Goal: Use online tool/utility: Utilize a website feature to perform a specific function

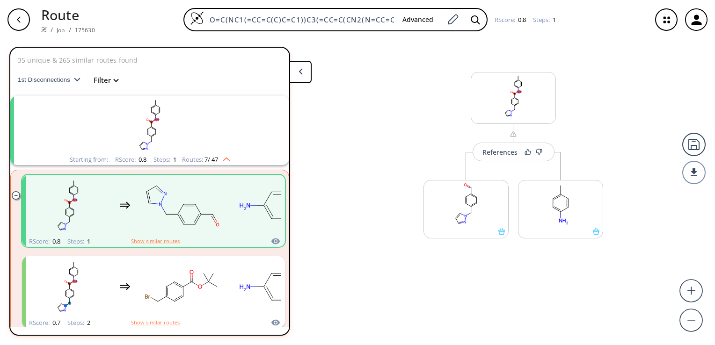
scroll to position [228, 0]
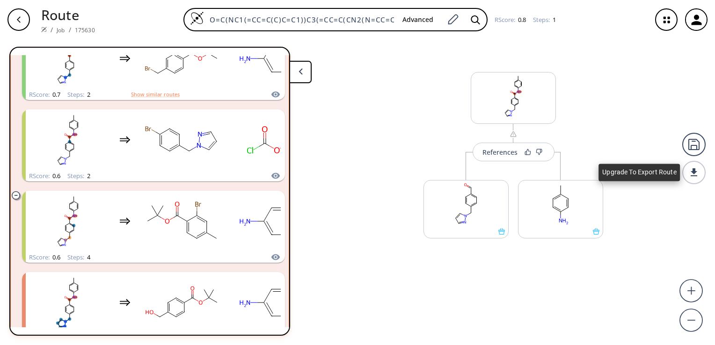
click at [696, 182] on div at bounding box center [693, 172] width 23 height 23
click at [695, 181] on div at bounding box center [693, 172] width 23 height 23
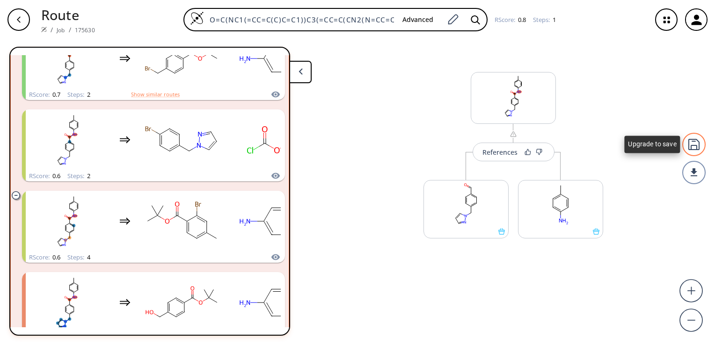
click at [695, 149] on div at bounding box center [693, 144] width 23 height 23
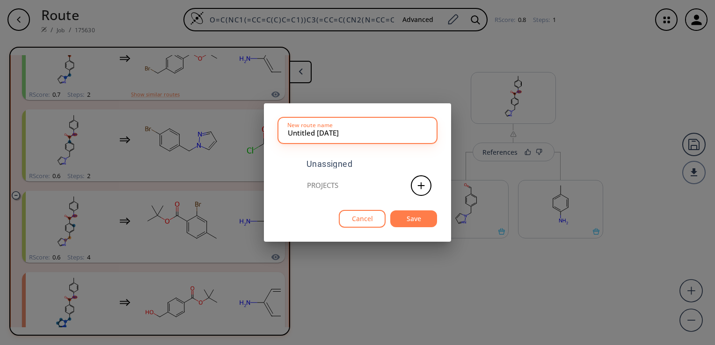
click at [419, 219] on button "Save" at bounding box center [413, 219] width 47 height 17
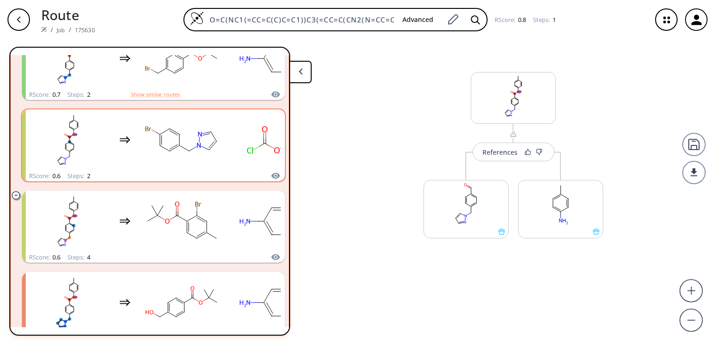
scroll to position [0, 0]
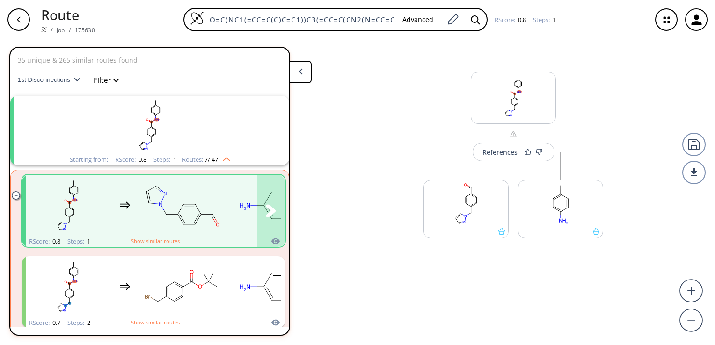
click at [146, 205] on rect "clusters" at bounding box center [182, 205] width 84 height 58
click at [102, 222] on rect "clusters" at bounding box center [68, 205] width 84 height 58
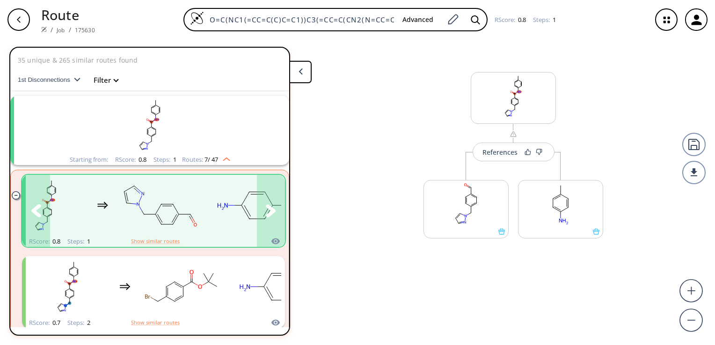
click at [270, 211] on icon "clusters" at bounding box center [271, 210] width 10 height 13
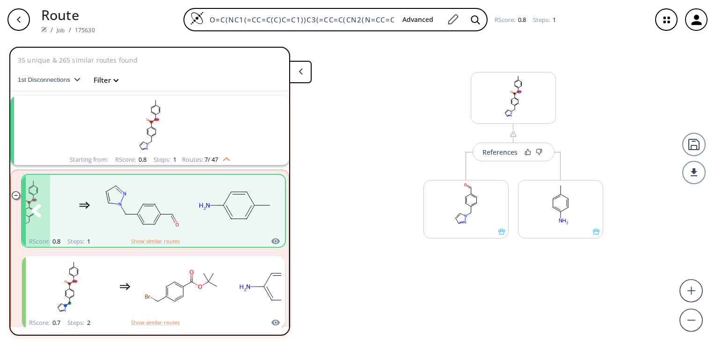
click at [270, 211] on icon "clusters" at bounding box center [271, 210] width 10 height 13
click at [139, 198] on rect "clusters" at bounding box center [142, 205] width 84 height 58
click at [38, 205] on icon "clusters" at bounding box center [36, 210] width 10 height 13
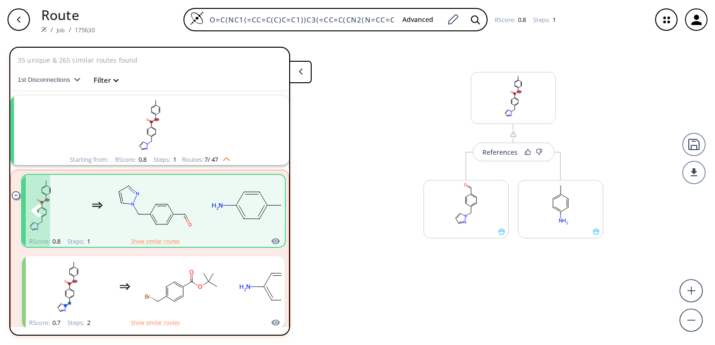
click at [217, 204] on ellipse "clusters" at bounding box center [217, 206] width 15 height 9
click at [660, 173] on div "References More routes from here More routes from here" at bounding box center [357, 188] width 715 height 299
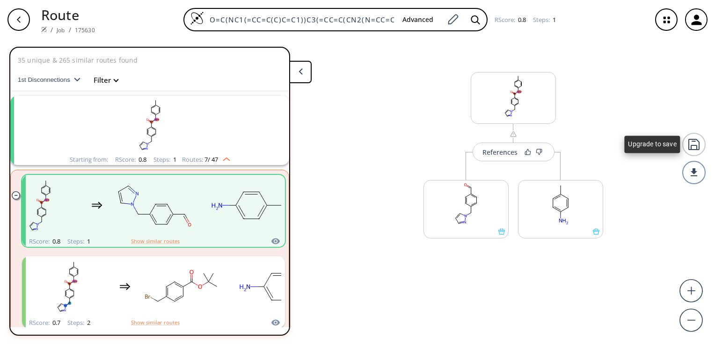
click at [696, 146] on div at bounding box center [693, 144] width 23 height 23
click at [694, 141] on div at bounding box center [693, 144] width 23 height 23
drag, startPoint x: 0, startPoint y: 0, endPoint x: 388, endPoint y: 63, distance: 393.4
click at [388, 63] on div "References More routes from here More routes from here" at bounding box center [357, 188] width 715 height 299
click at [507, 153] on div "References" at bounding box center [499, 152] width 35 height 6
